Goal: Find specific fact: Find specific fact

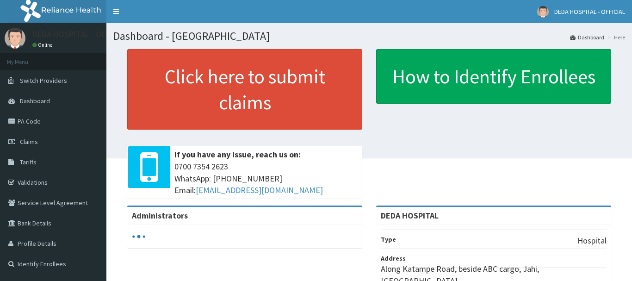
click at [34, 123] on link "PA Code" at bounding box center [53, 121] width 106 height 20
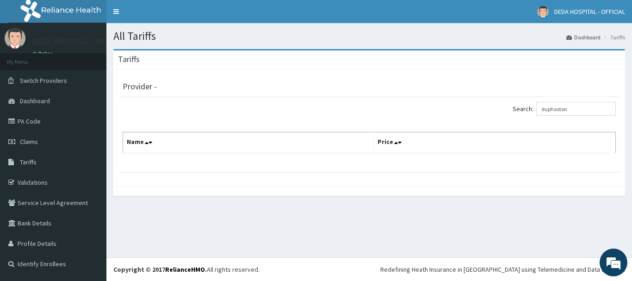
type input "duphaston"
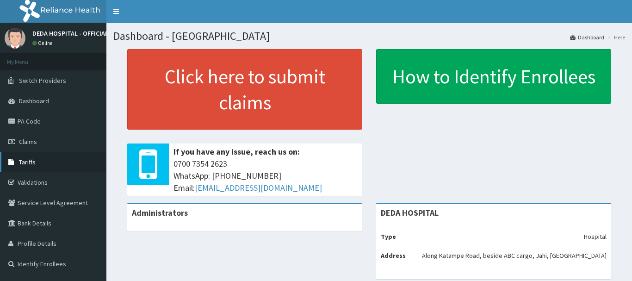
click at [34, 168] on link "Tariffs" at bounding box center [53, 162] width 106 height 20
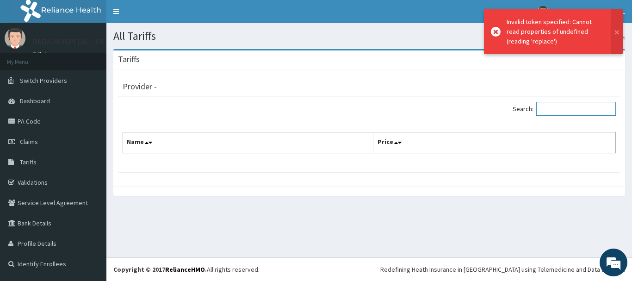
click at [550, 113] on input "Search:" at bounding box center [576, 109] width 80 height 14
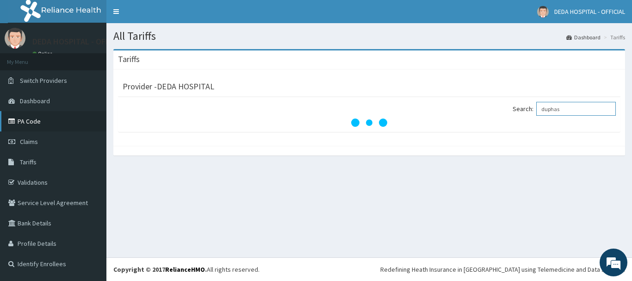
type input "duphas"
click at [70, 121] on link "PA Code" at bounding box center [53, 121] width 106 height 20
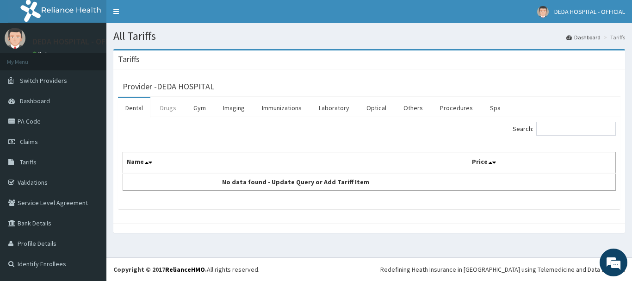
click at [169, 108] on link "Drugs" at bounding box center [168, 107] width 31 height 19
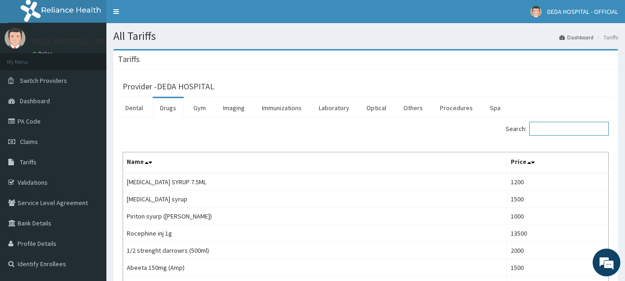
click at [557, 126] on input "Search:" at bounding box center [569, 129] width 80 height 14
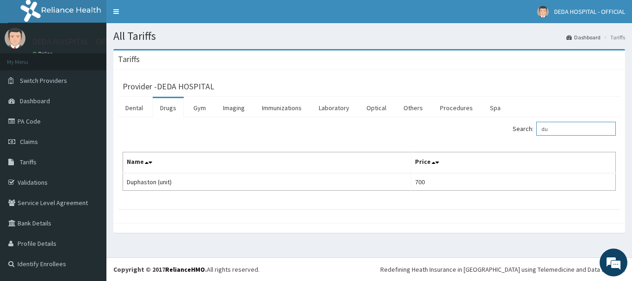
type input "d"
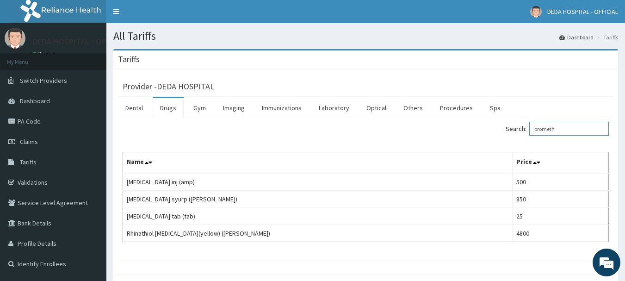
click at [568, 131] on input "prometh" at bounding box center [569, 129] width 80 height 14
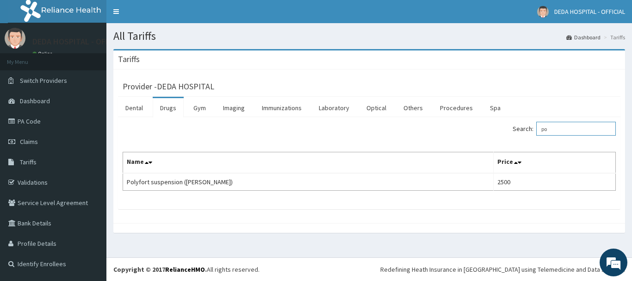
type input "p"
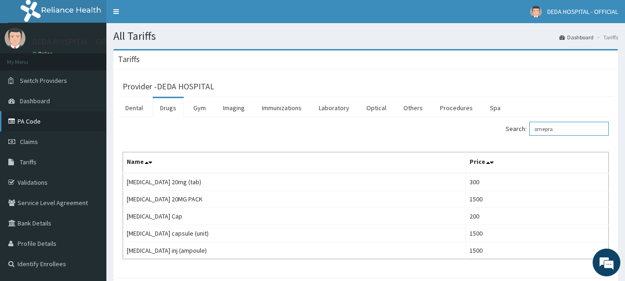
type input "omepra"
click at [24, 124] on link "PA Code" at bounding box center [53, 121] width 106 height 20
